Goal: Task Accomplishment & Management: Use online tool/utility

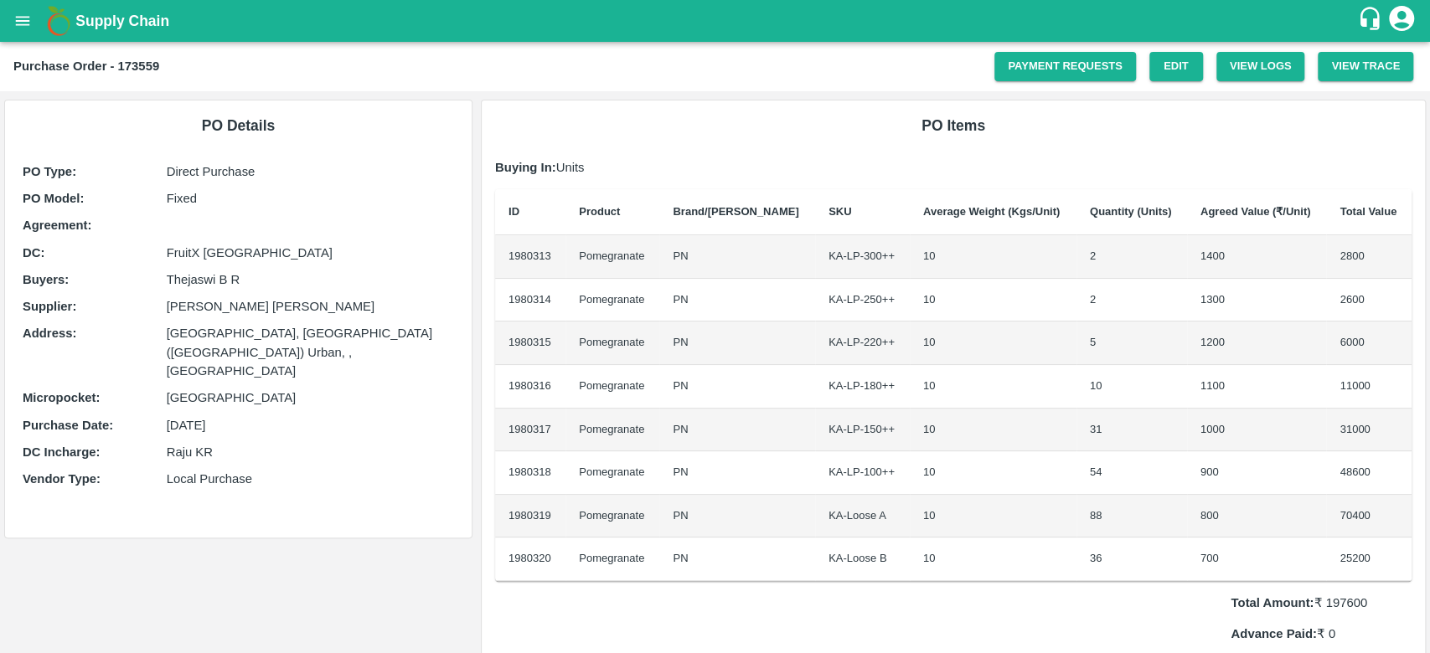
scroll to position [713, 0]
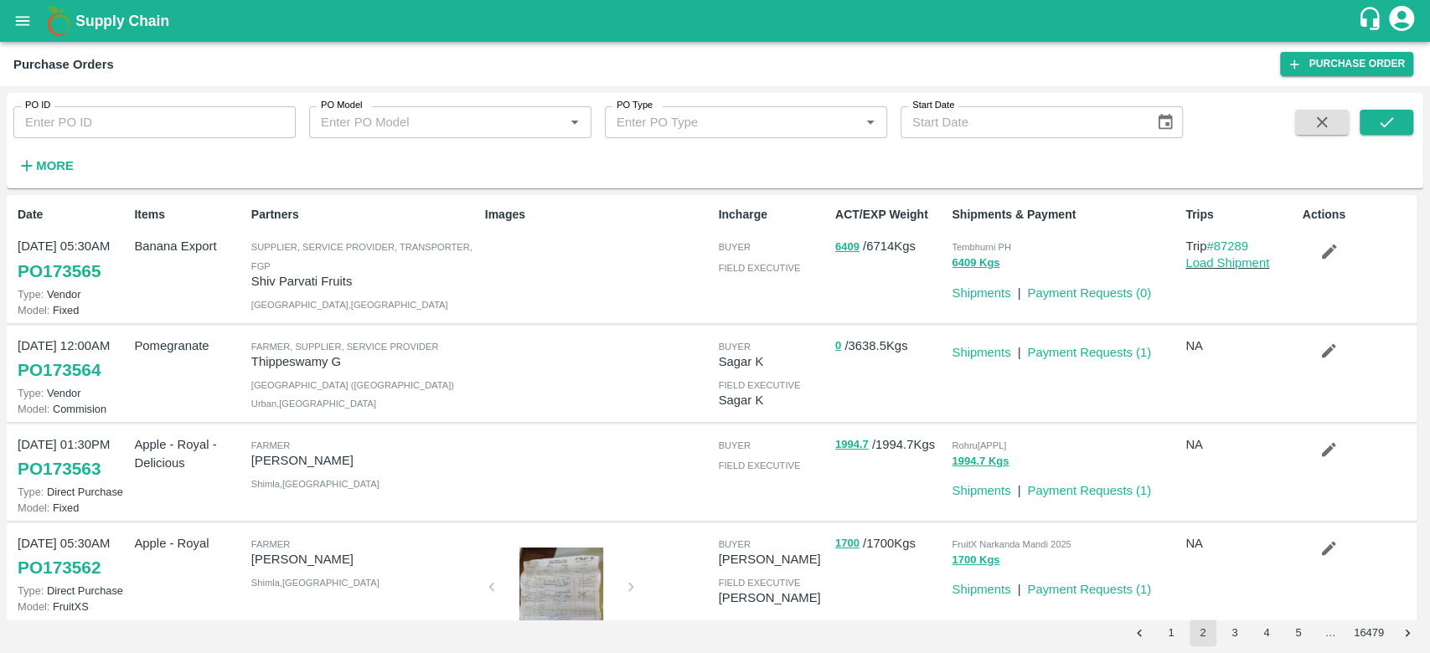
scroll to position [656, 0]
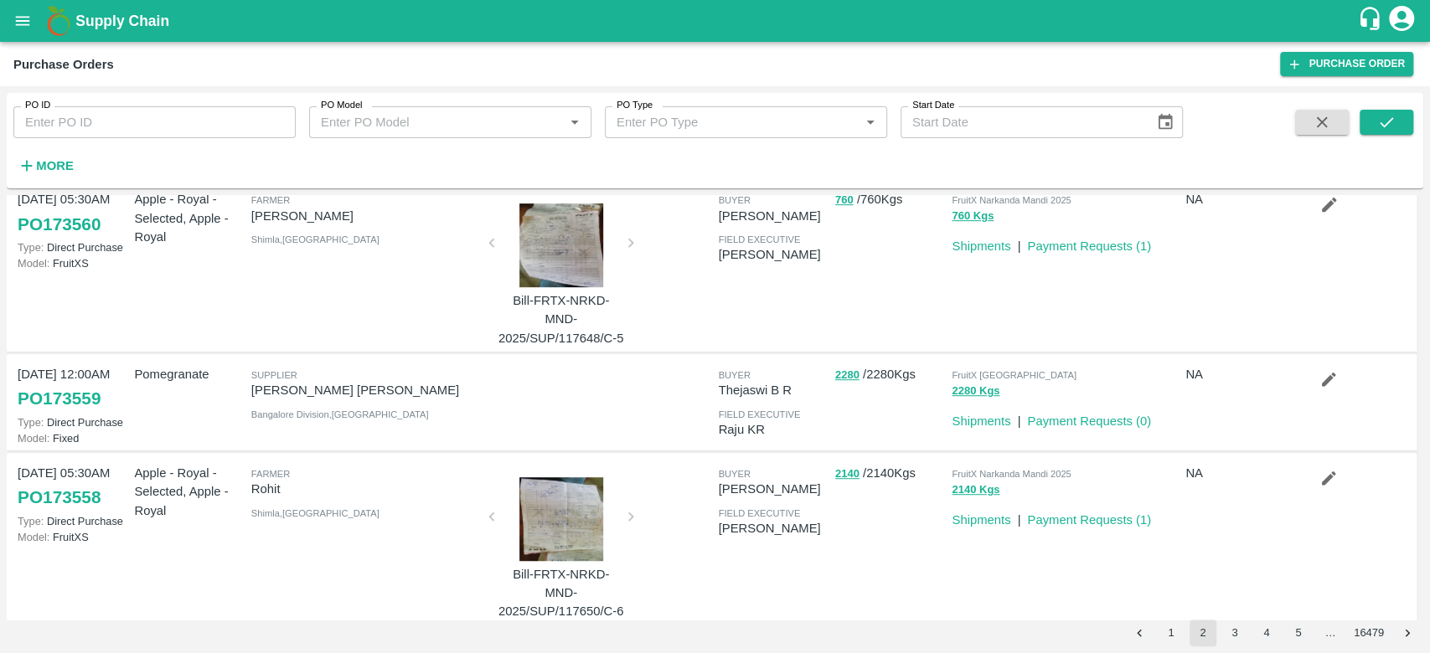
click at [20, 26] on icon "open drawer" at bounding box center [22, 21] width 18 height 18
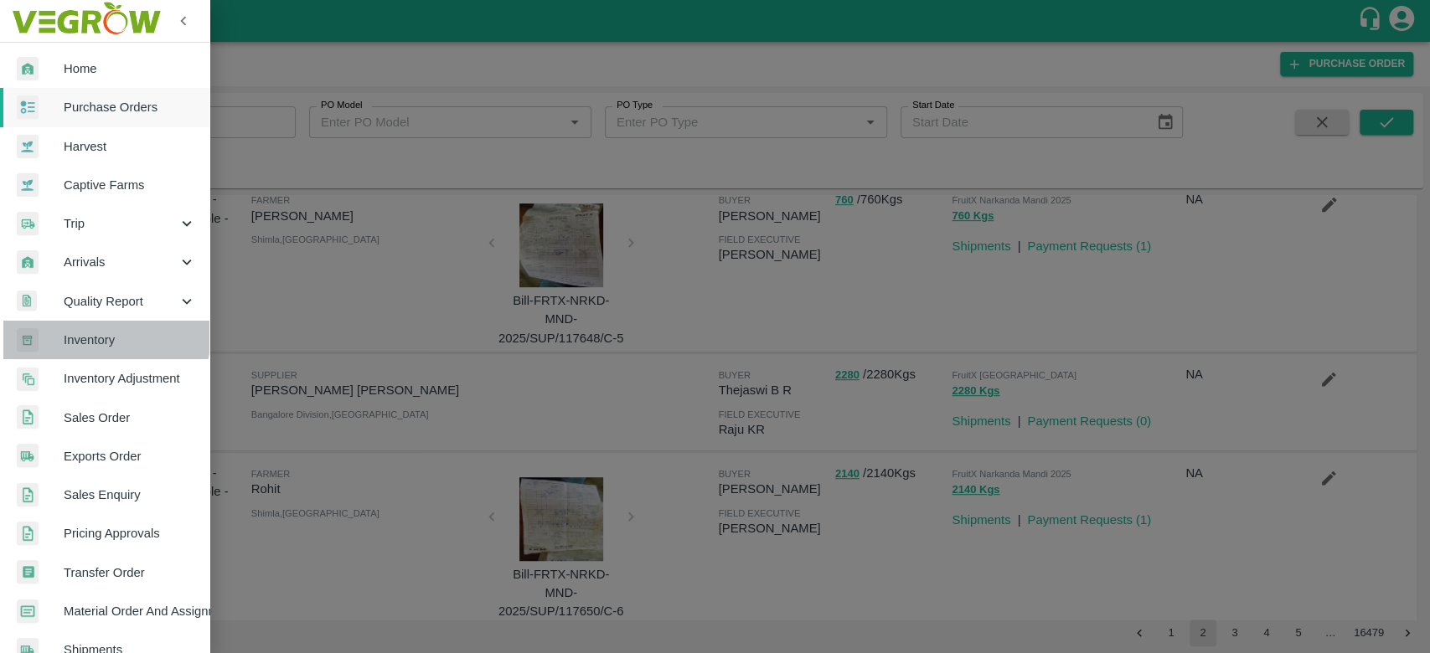
click at [87, 332] on span "Inventory" at bounding box center [130, 340] width 132 height 18
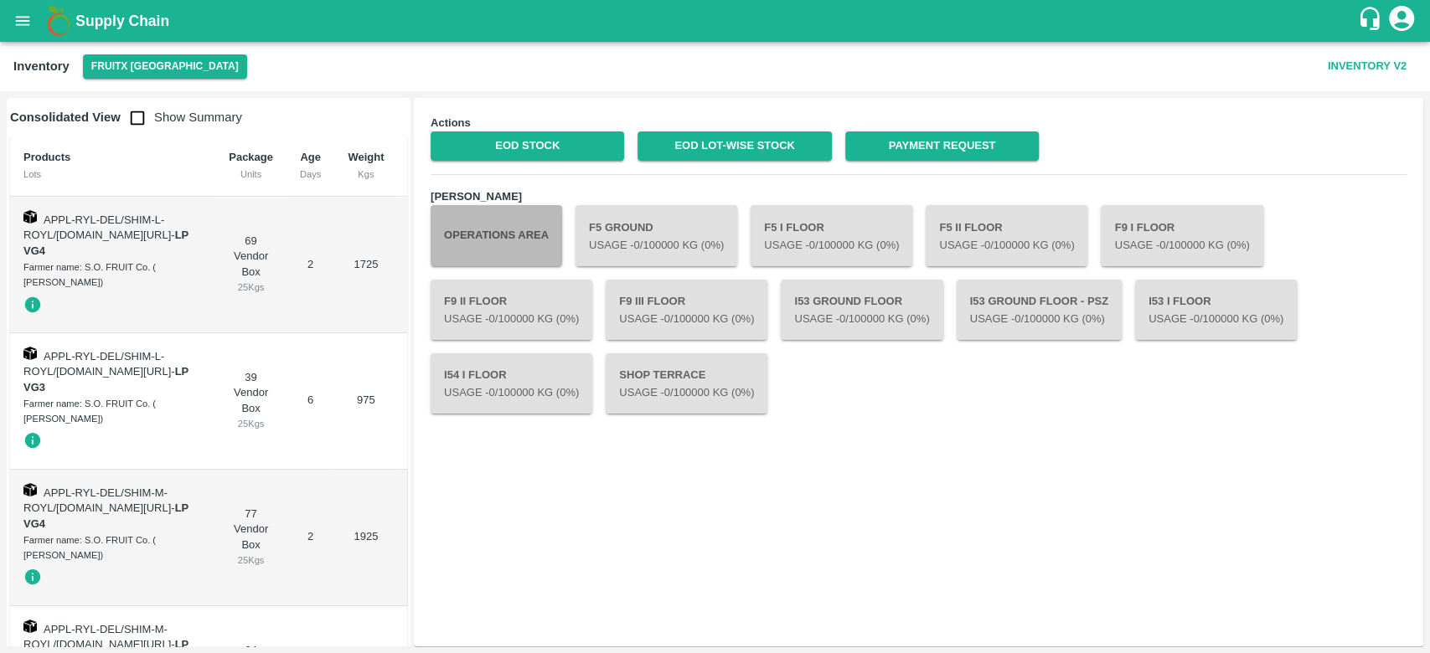
click at [480, 240] on button "Operations Area" at bounding box center [495, 235] width 131 height 60
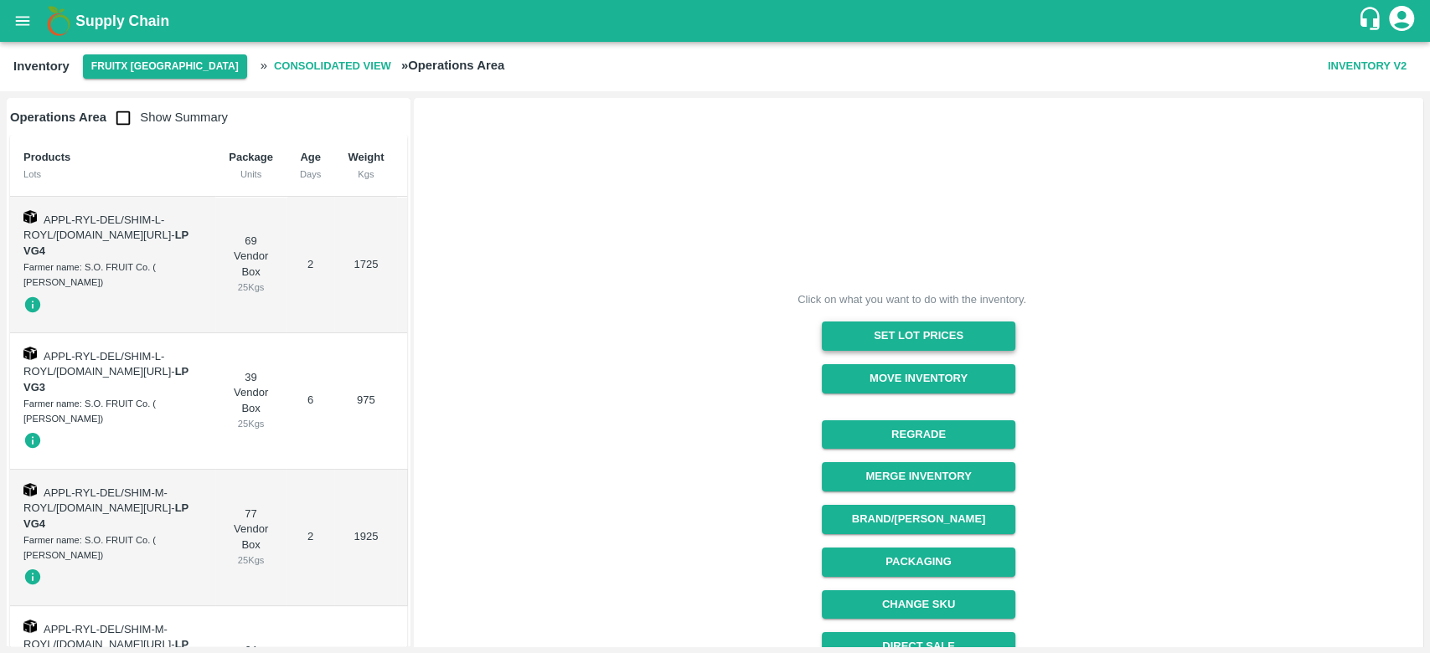
click at [901, 328] on button "Set Lot Prices" at bounding box center [918, 336] width 193 height 29
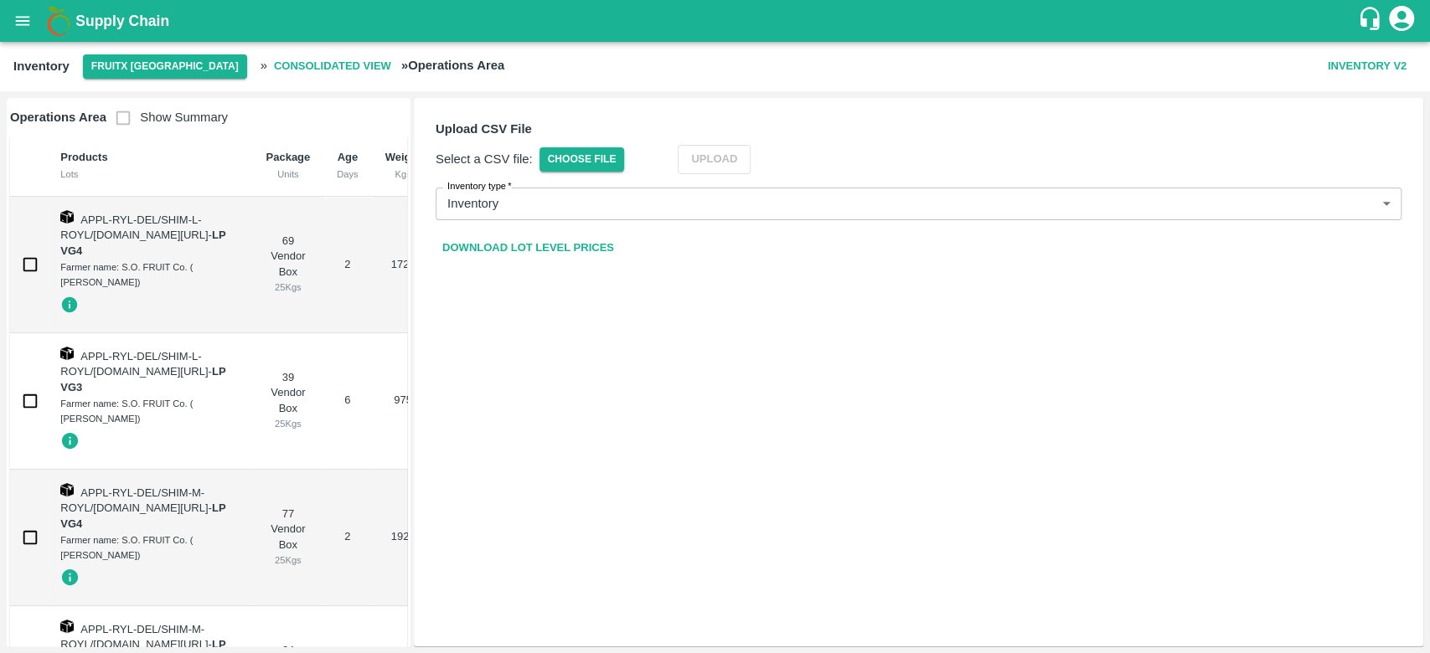
click at [523, 248] on link "Download Lot Level Prices" at bounding box center [527, 248] width 185 height 29
click at [557, 154] on span "Choose File" at bounding box center [581, 159] width 85 height 24
click at [0, 0] on input "Choose File" at bounding box center [0, 0] width 0 height 0
click at [739, 160] on button "Upload" at bounding box center [739, 159] width 73 height 29
click at [74, 13] on img at bounding box center [58, 20] width 33 height 33
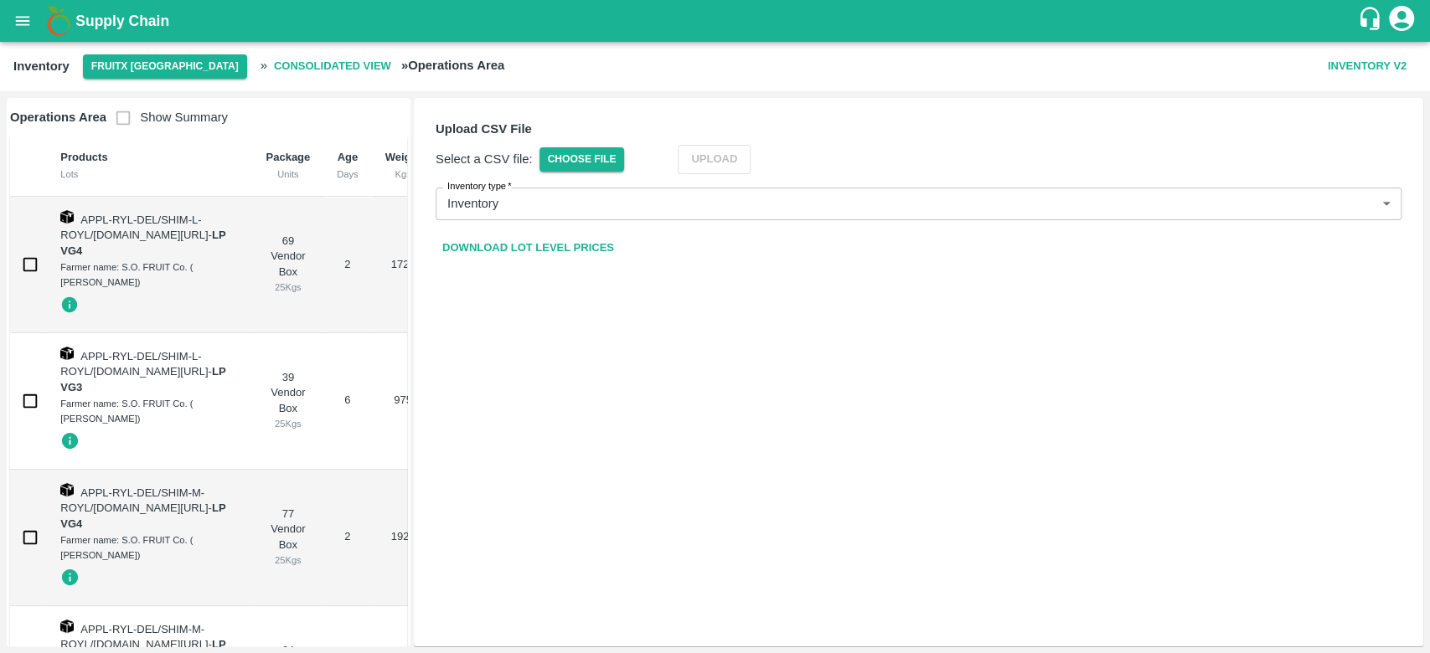
click at [92, 17] on b "Supply Chain" at bounding box center [122, 21] width 94 height 17
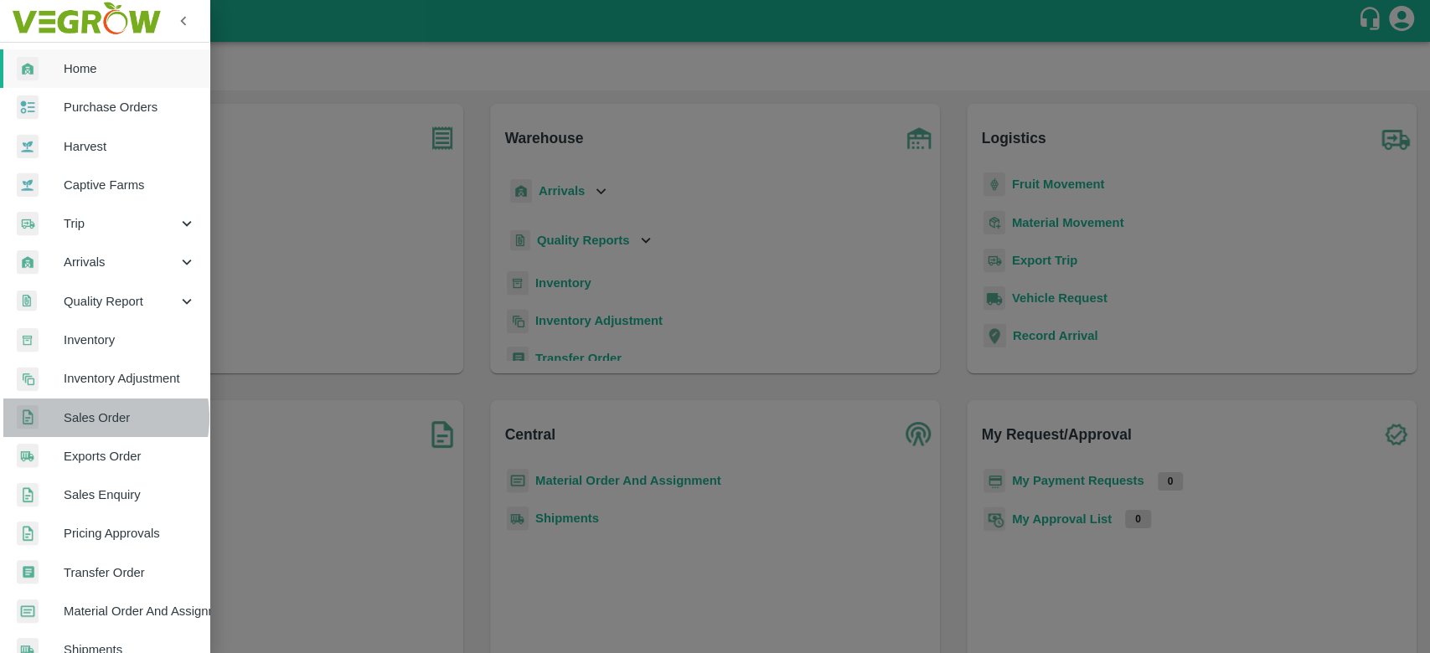
click at [85, 418] on span "Sales Order" at bounding box center [130, 418] width 132 height 18
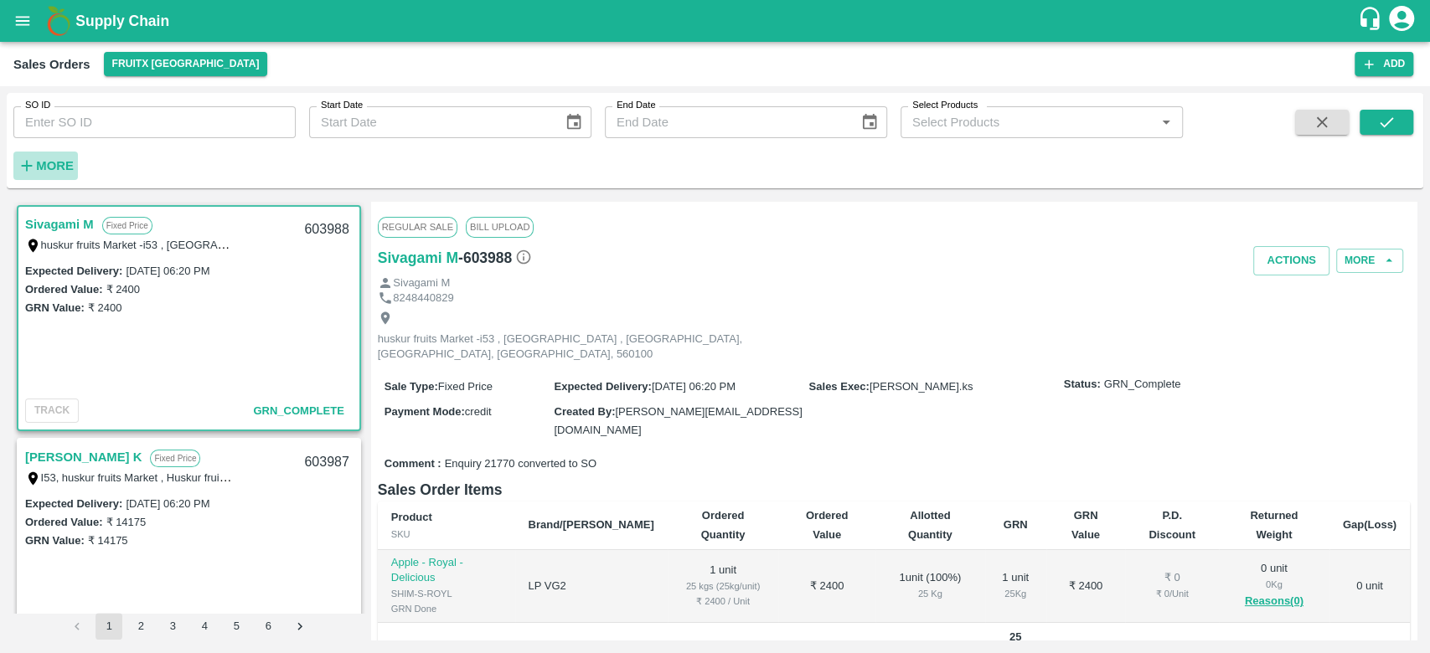
click at [55, 164] on strong "More" at bounding box center [55, 165] width 38 height 13
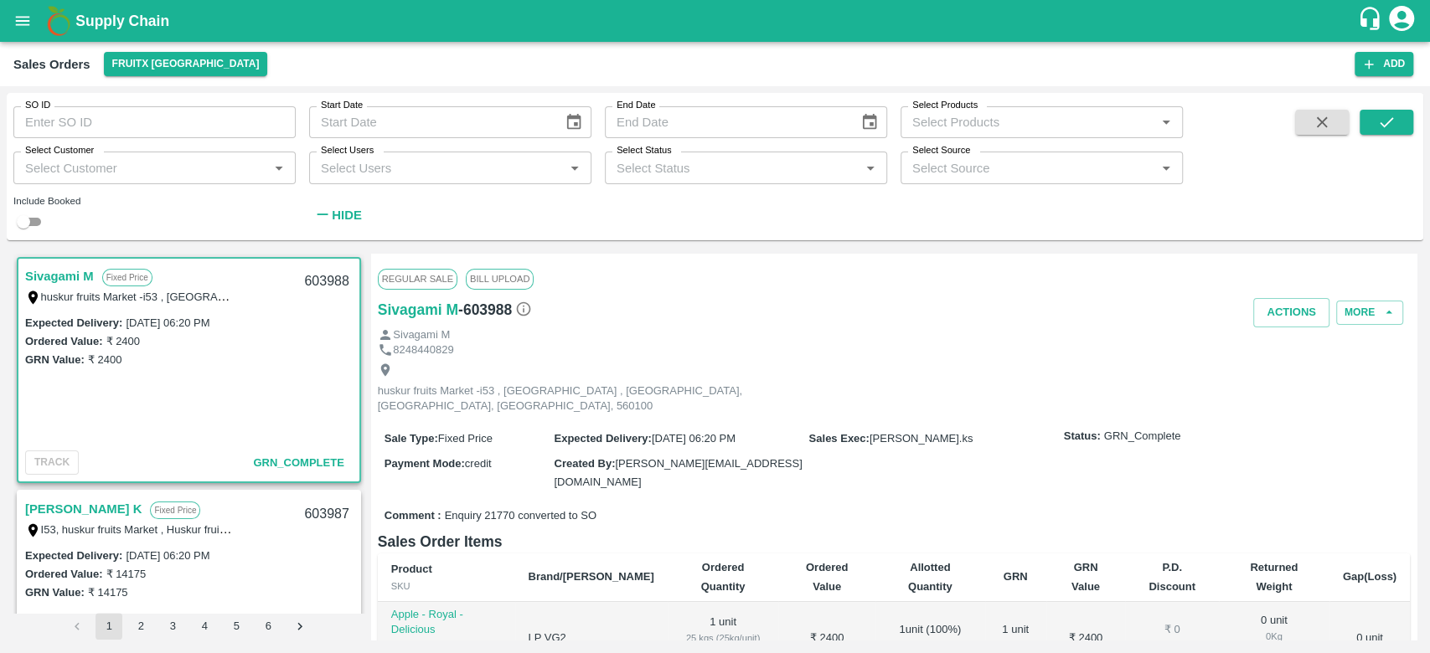
click at [395, 167] on input "Select Users" at bounding box center [436, 168] width 245 height 22
type input "THEJ"
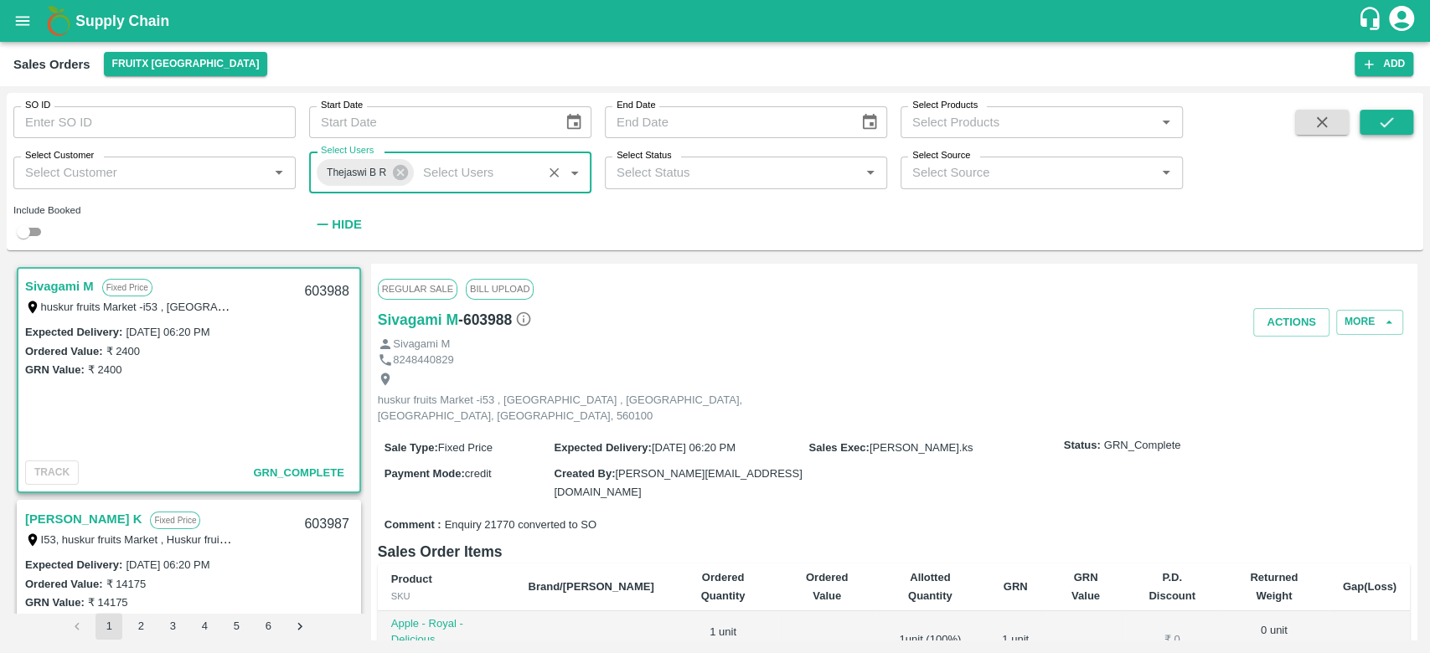
click at [1404, 126] on button "submit" at bounding box center [1386, 122] width 54 height 25
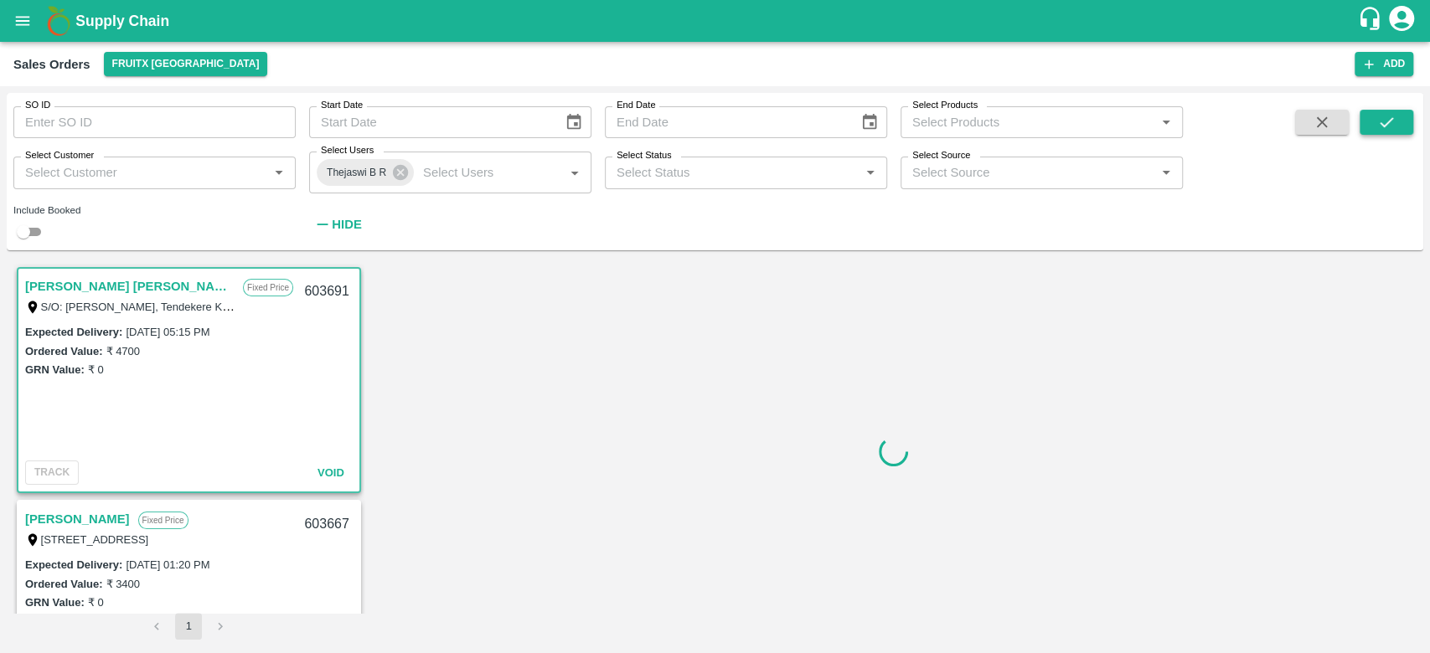
scroll to position [3, 0]
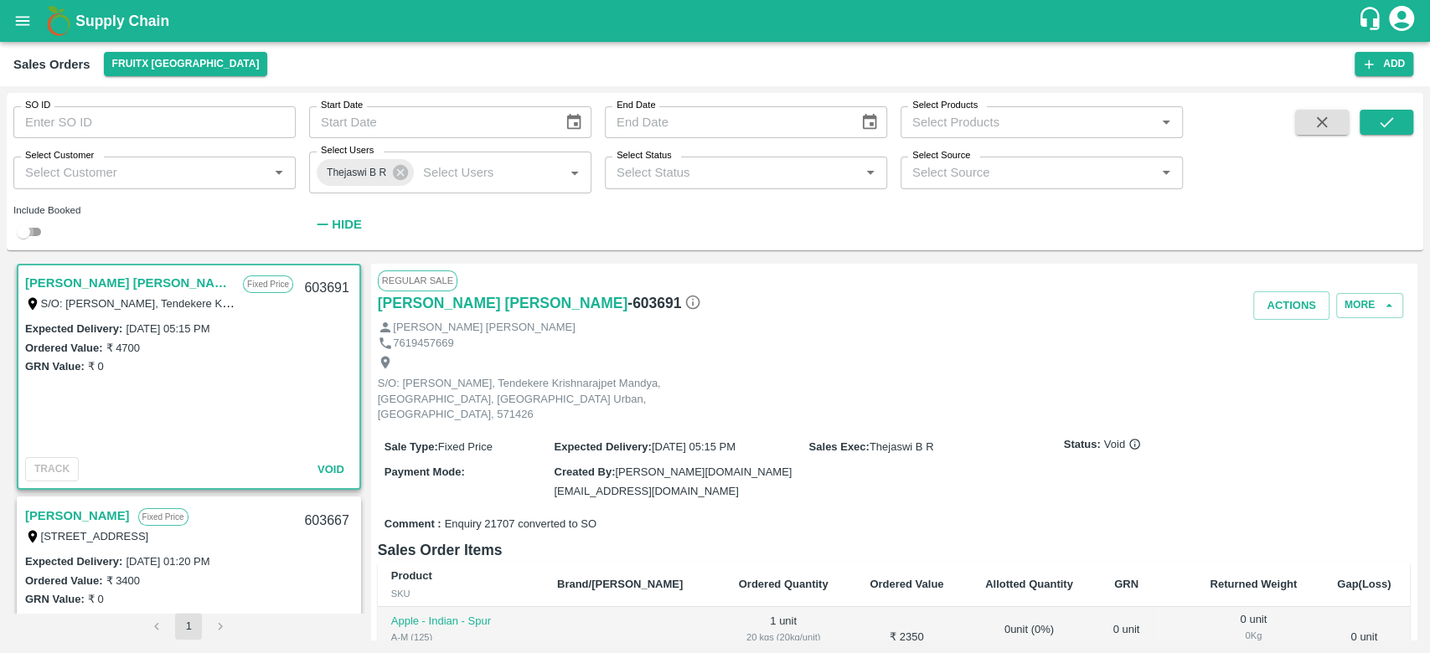
click at [36, 240] on input "checkbox" at bounding box center [23, 232] width 60 height 20
checkbox input "true"
click at [1387, 121] on icon "submit" at bounding box center [1386, 122] width 18 height 18
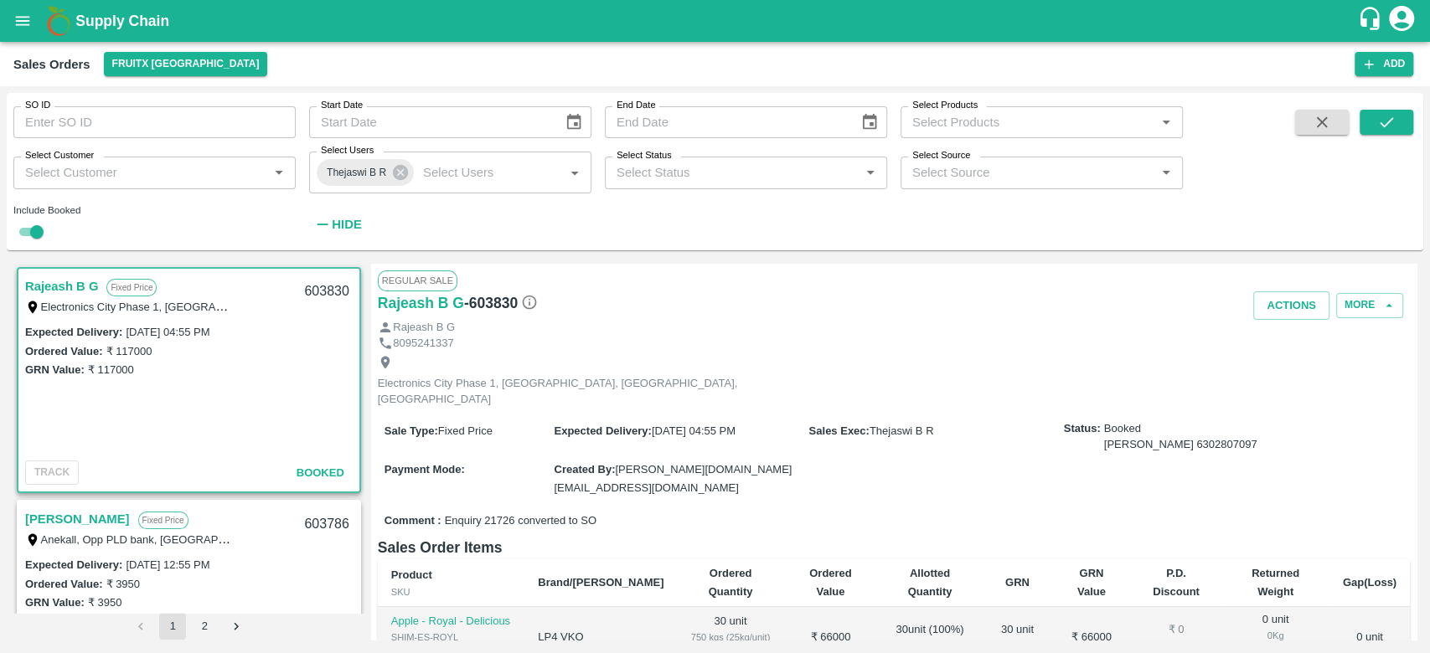
click at [210, 623] on button "2" at bounding box center [204, 626] width 27 height 27
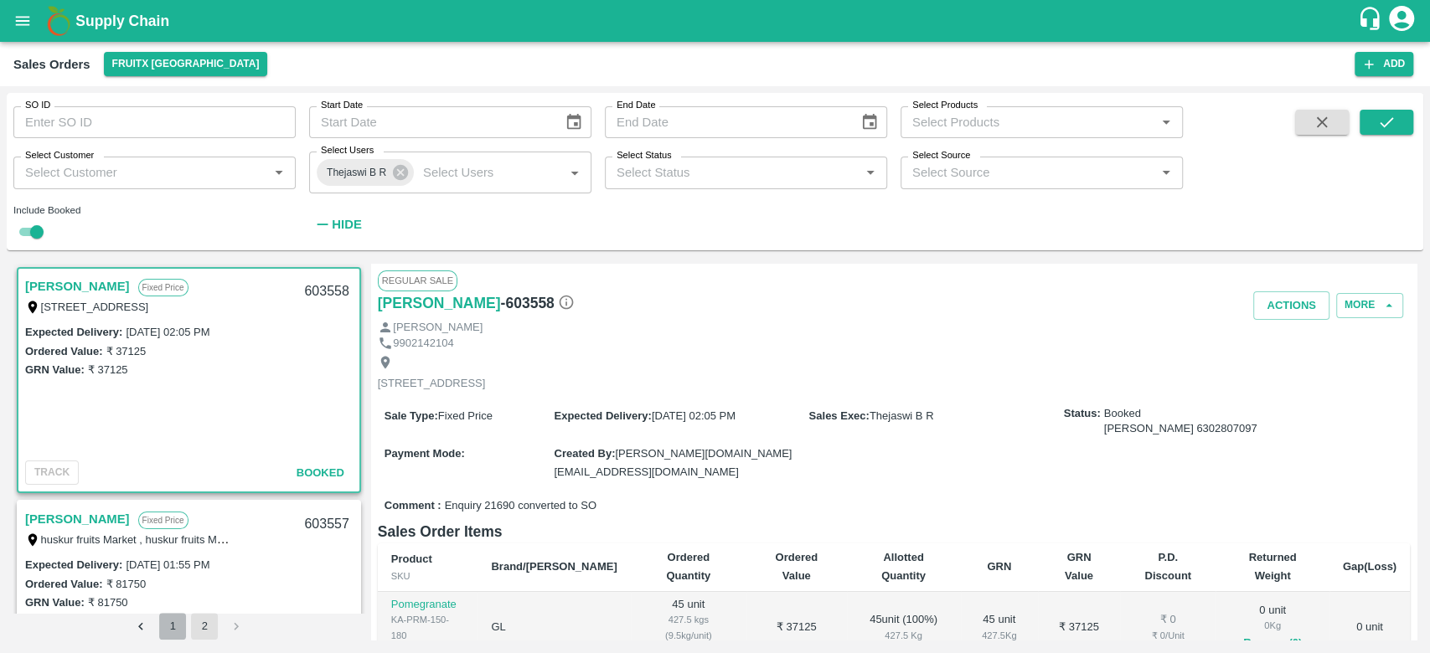
click at [173, 626] on button "1" at bounding box center [172, 626] width 27 height 27
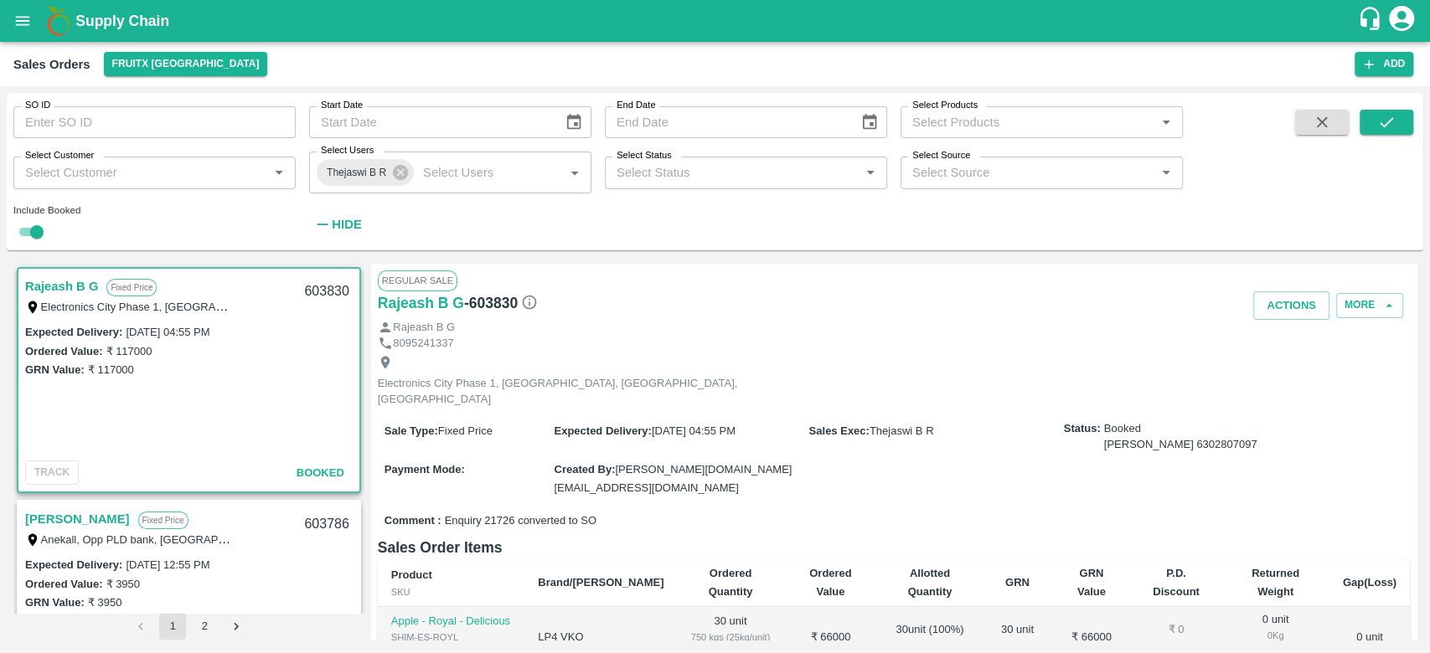
click at [85, 21] on b "Supply Chain" at bounding box center [122, 21] width 94 height 17
